Goal: Navigation & Orientation: Find specific page/section

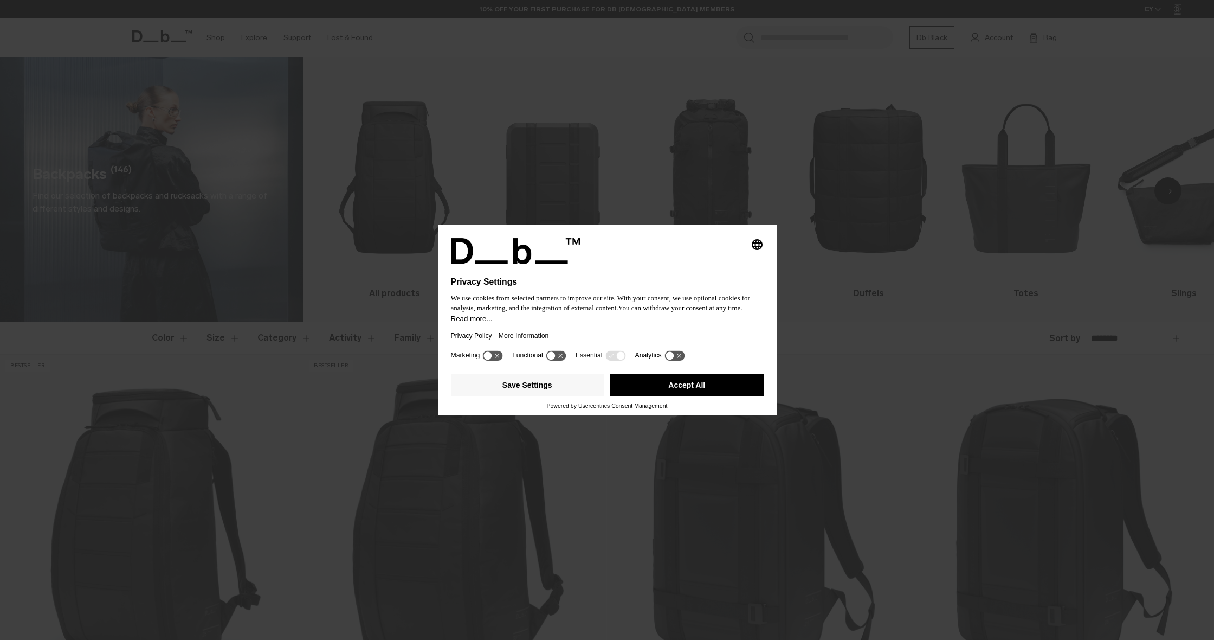
click at [675, 386] on button "Accept All" at bounding box center [686, 385] width 153 height 22
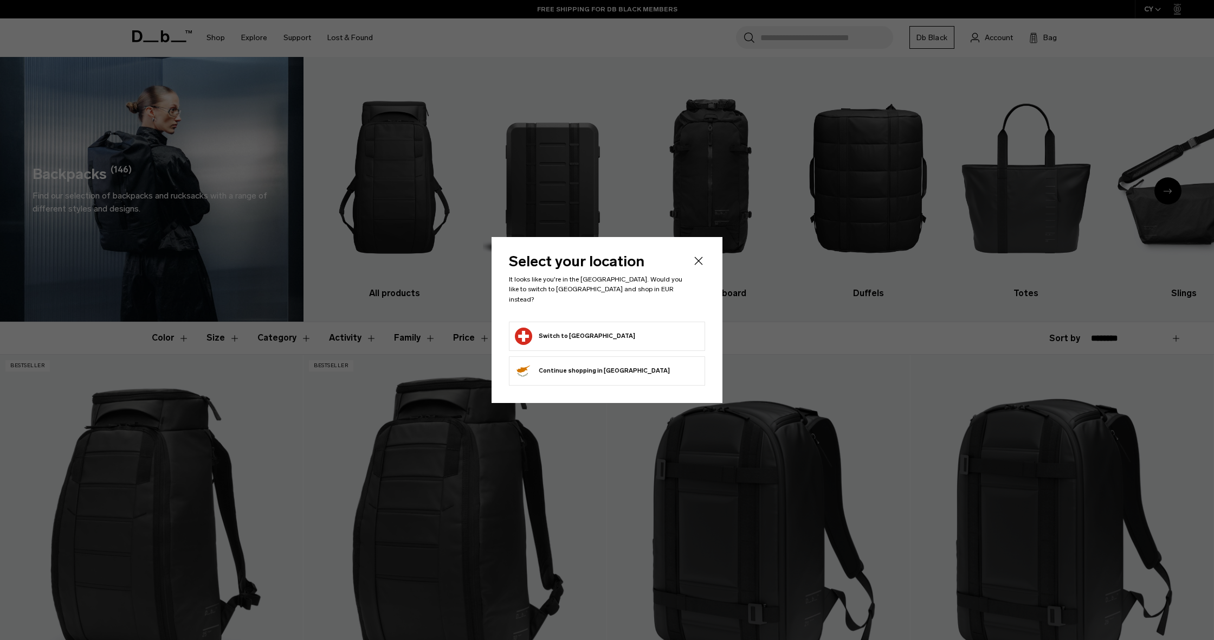
click at [697, 266] on icon "Close" at bounding box center [698, 260] width 13 height 13
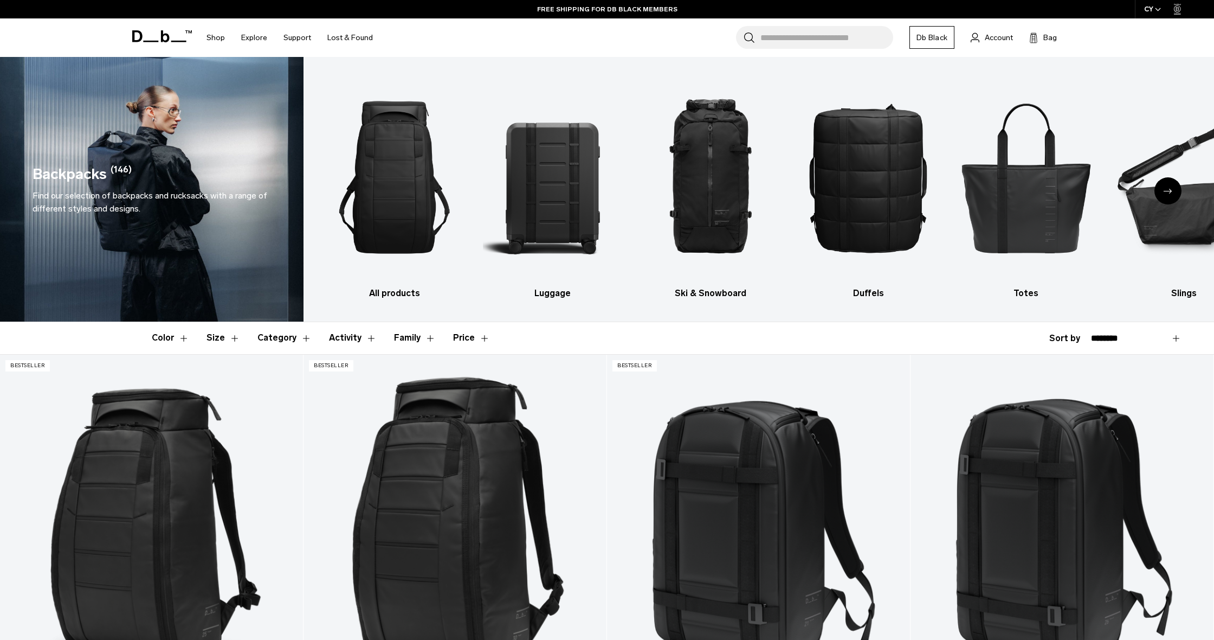
scroll to position [1, 0]
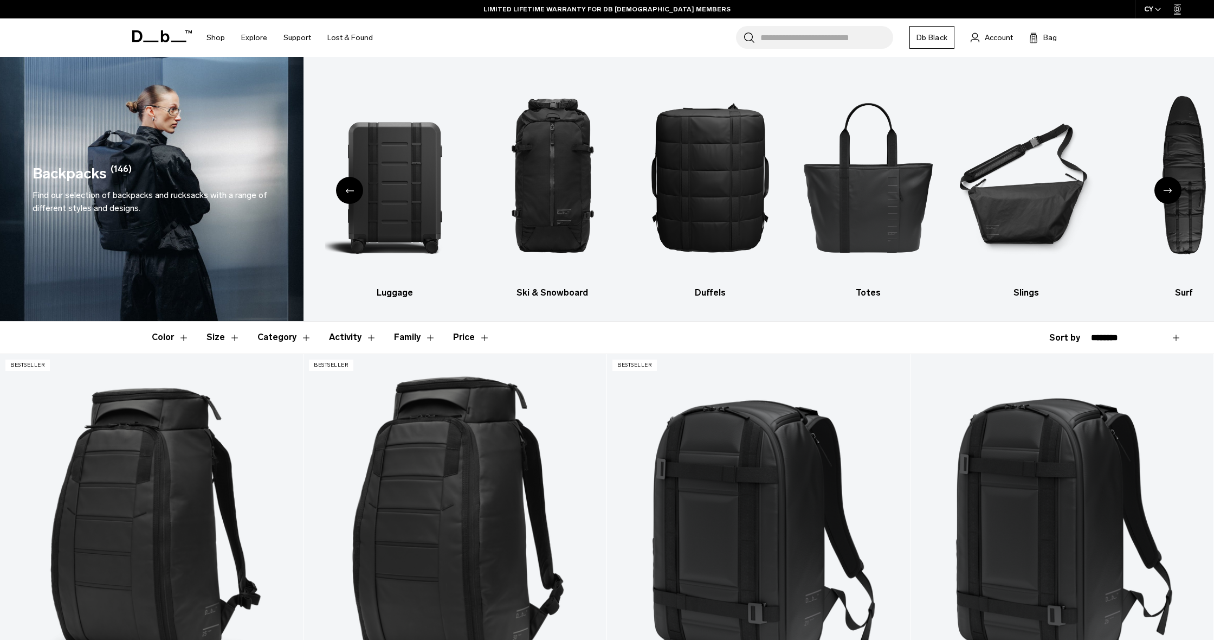
click at [1154, 9] on div "CY" at bounding box center [1153, 9] width 36 height 18
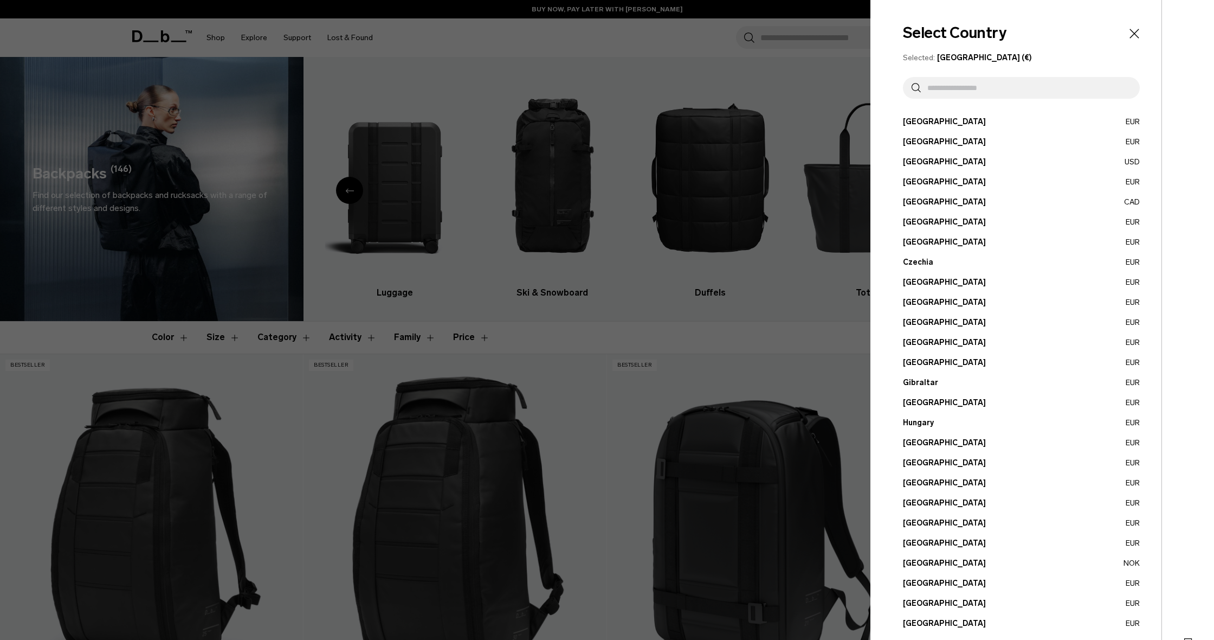
click at [1136, 33] on icon "Close" at bounding box center [1134, 33] width 9 height 9
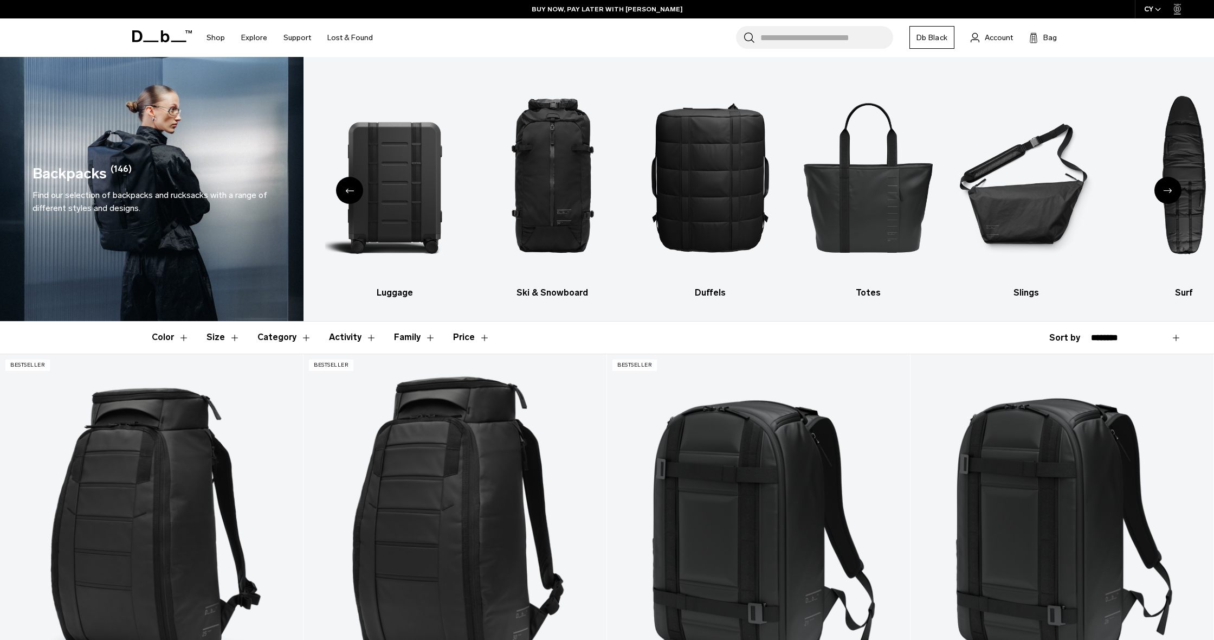
click at [1180, 10] on icon at bounding box center [1178, 9] width 8 height 11
click at [942, 34] on link "Db Black" at bounding box center [932, 37] width 45 height 23
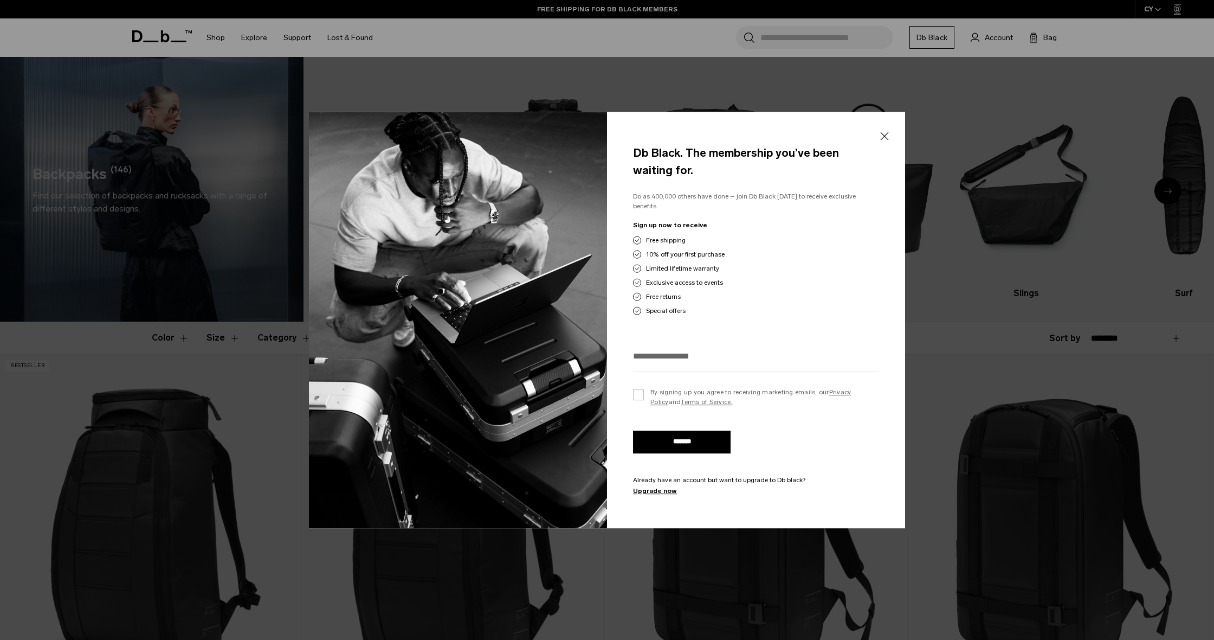
scroll to position [2, 0]
click at [888, 140] on button "Close" at bounding box center [885, 136] width 14 height 23
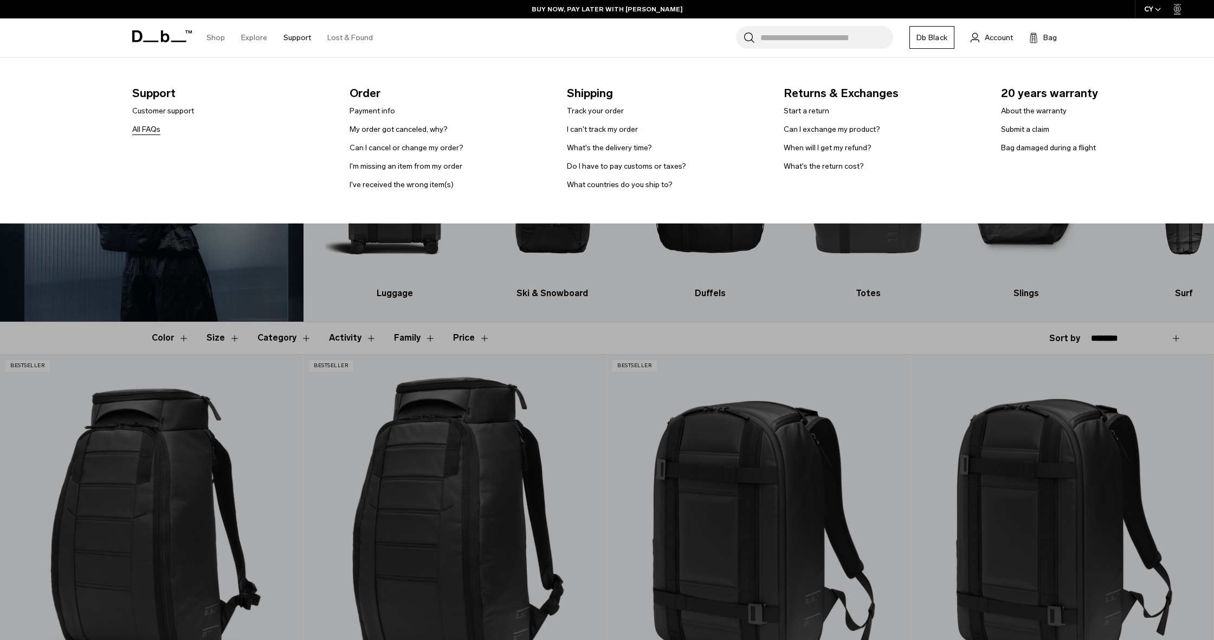
click at [146, 133] on link "All FAQs" at bounding box center [146, 129] width 28 height 11
